Goal: Check status

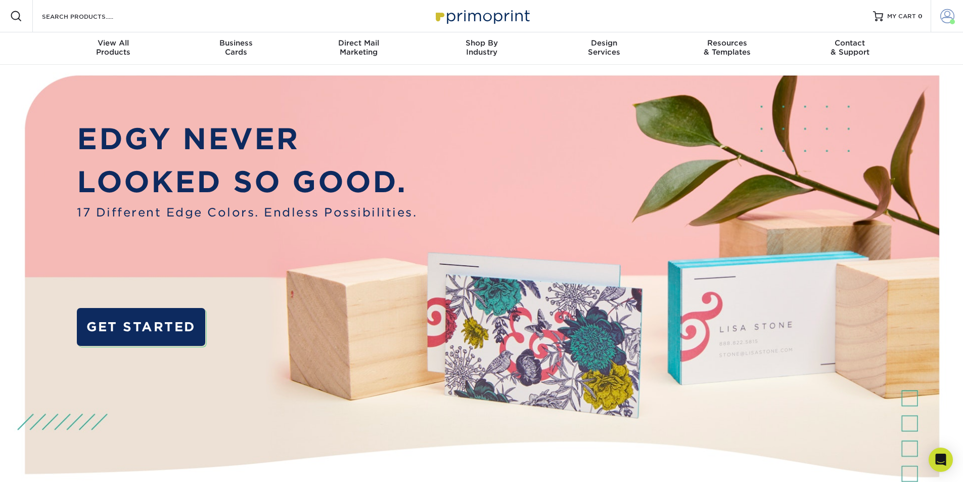
click at [946, 18] on span at bounding box center [947, 16] width 14 height 14
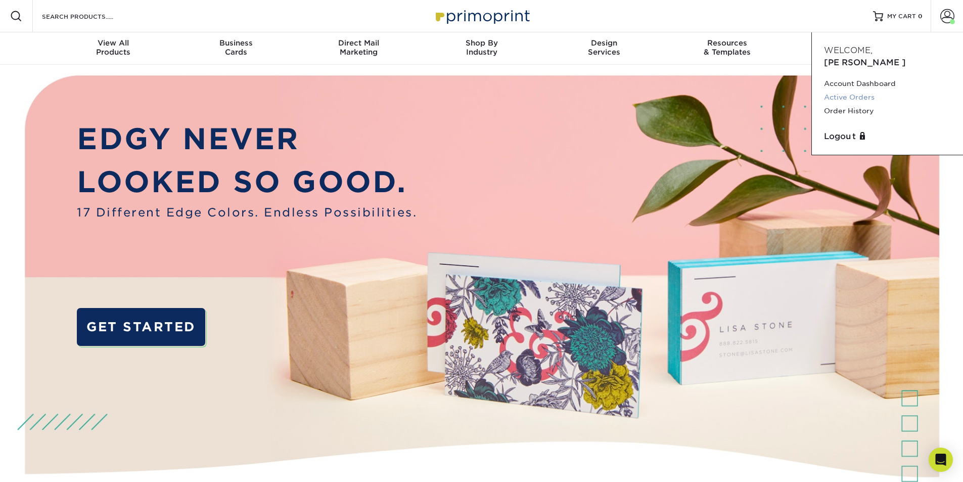
click at [861, 90] on link "Active Orders" at bounding box center [887, 97] width 127 height 14
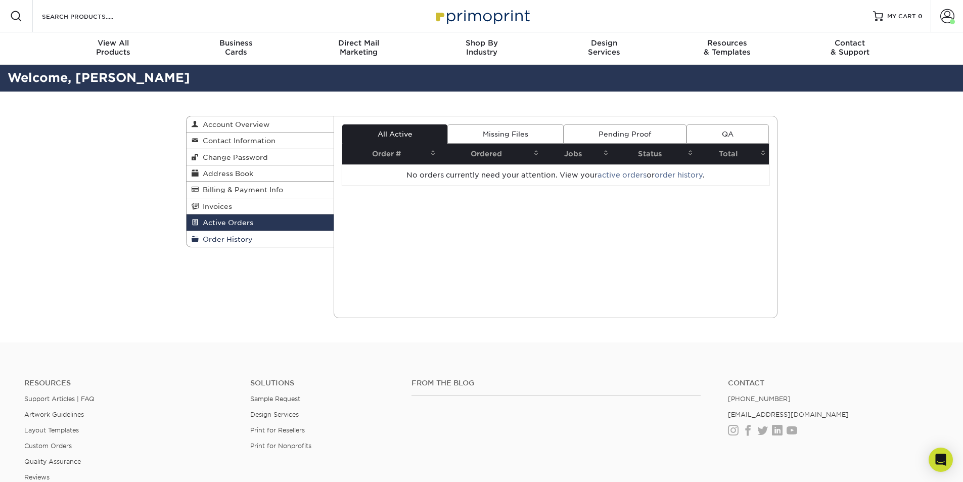
click at [232, 236] on span "Order History" at bounding box center [226, 239] width 54 height 8
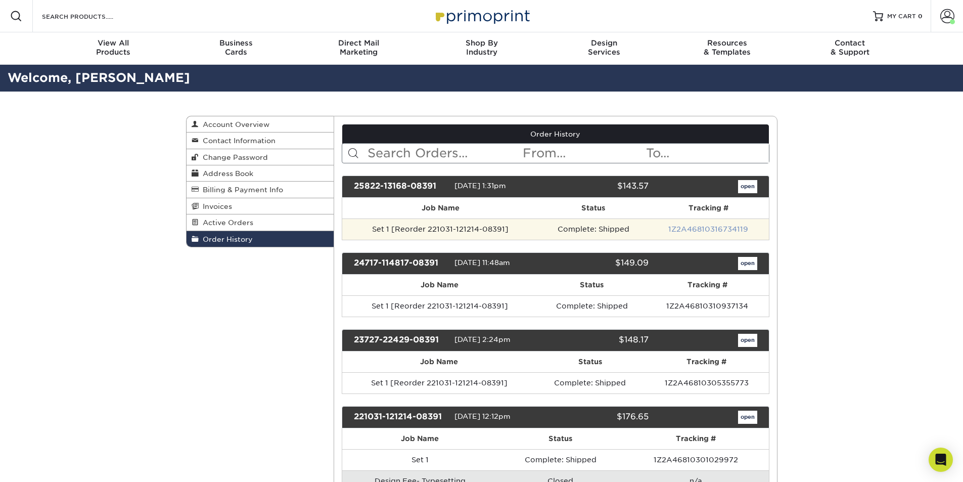
click at [712, 228] on link "1Z2A46810316734119" at bounding box center [708, 229] width 80 height 8
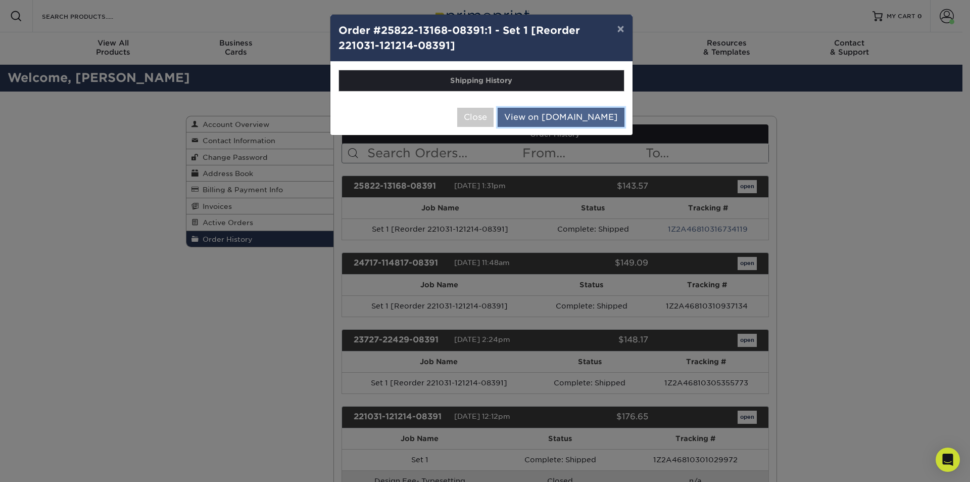
click at [584, 121] on link "View on [DOMAIN_NAME]" at bounding box center [561, 117] width 127 height 19
click at [494, 115] on button "Close" at bounding box center [475, 117] width 36 height 19
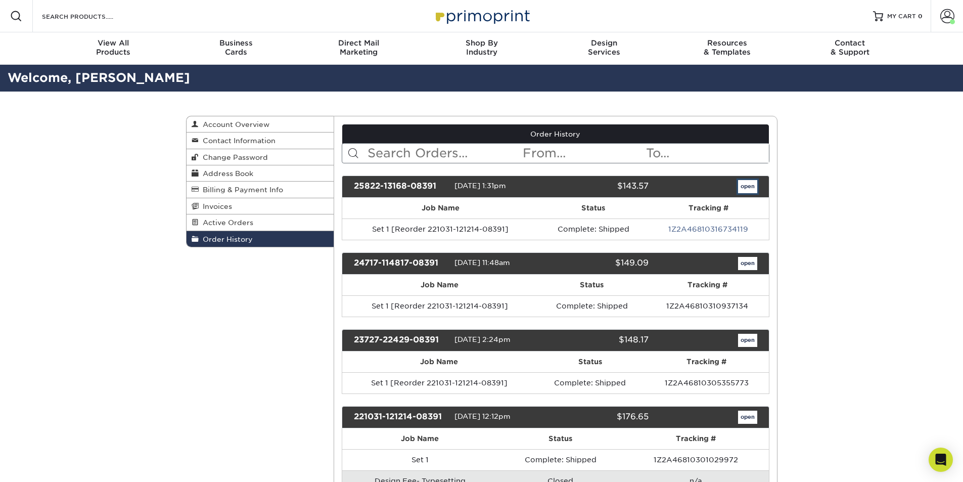
click at [746, 186] on link "open" at bounding box center [747, 186] width 19 height 13
